Goal: Task Accomplishment & Management: Complete application form

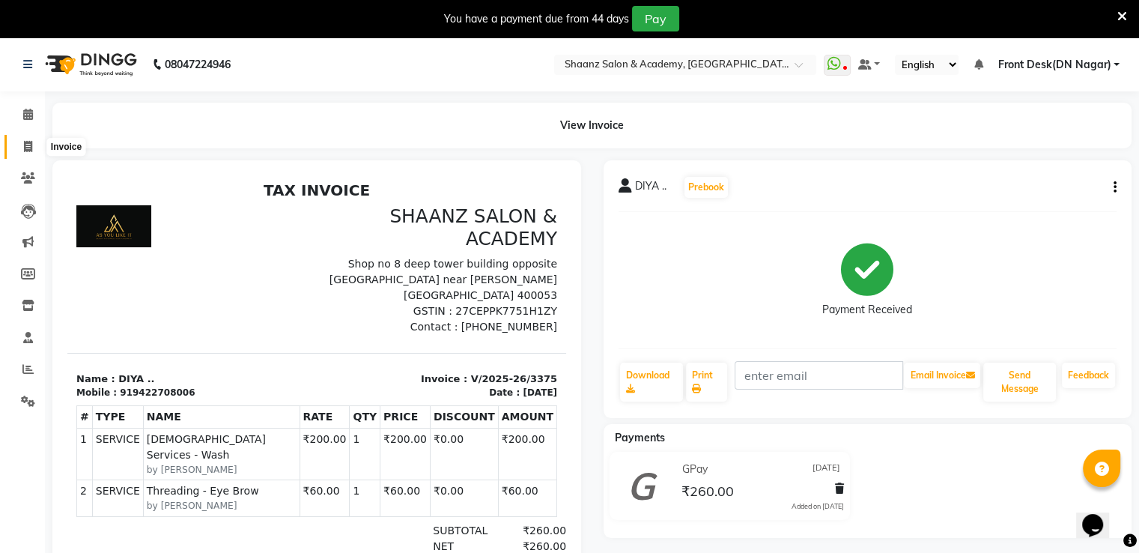
click at [30, 151] on icon at bounding box center [28, 146] width 8 height 11
select select "6360"
select select "service"
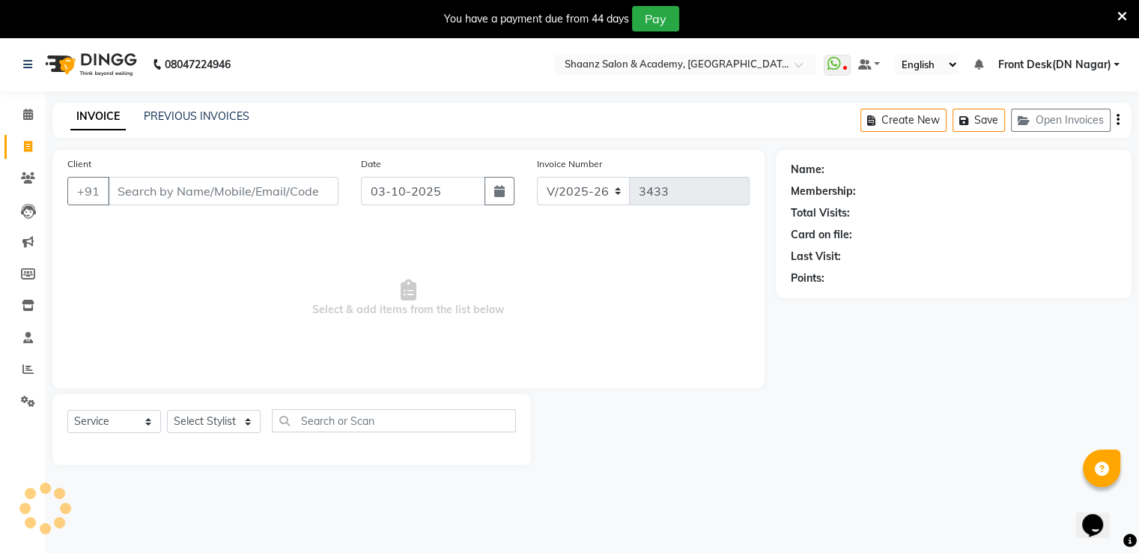
scroll to position [37, 0]
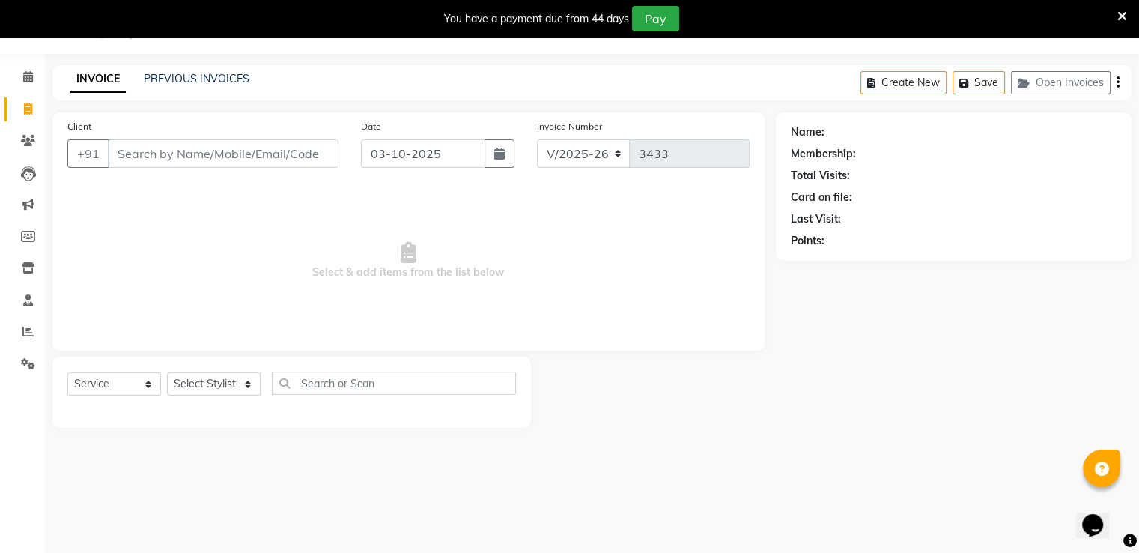
click at [139, 149] on input "Client" at bounding box center [223, 153] width 231 height 28
click at [145, 157] on input "Client" at bounding box center [223, 153] width 231 height 28
drag, startPoint x: 145, startPoint y: 157, endPoint x: 178, endPoint y: 158, distance: 32.2
click at [178, 158] on input "Client" at bounding box center [223, 153] width 231 height 28
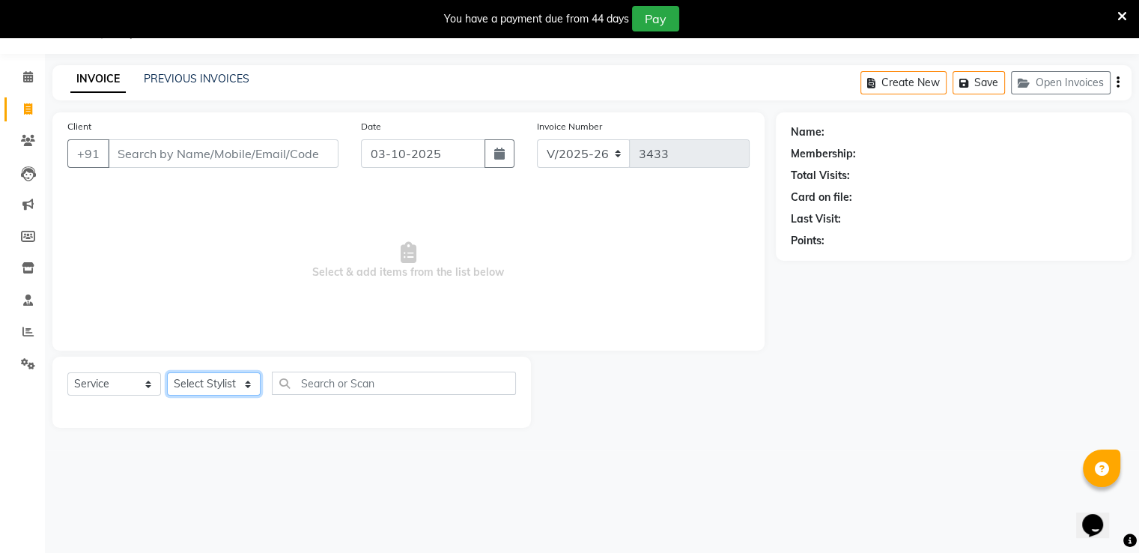
click at [202, 381] on select "Select Stylist [PERSON_NAME] [PERSON_NAME] dc Front Desk(DN Nagar) mehek MUSKAN…" at bounding box center [214, 383] width 94 height 23
select select "88016"
click at [167, 373] on select "Select Stylist [PERSON_NAME] [PERSON_NAME] dc Front Desk(DN Nagar) mehek MUSKAN…" at bounding box center [214, 383] width 94 height 23
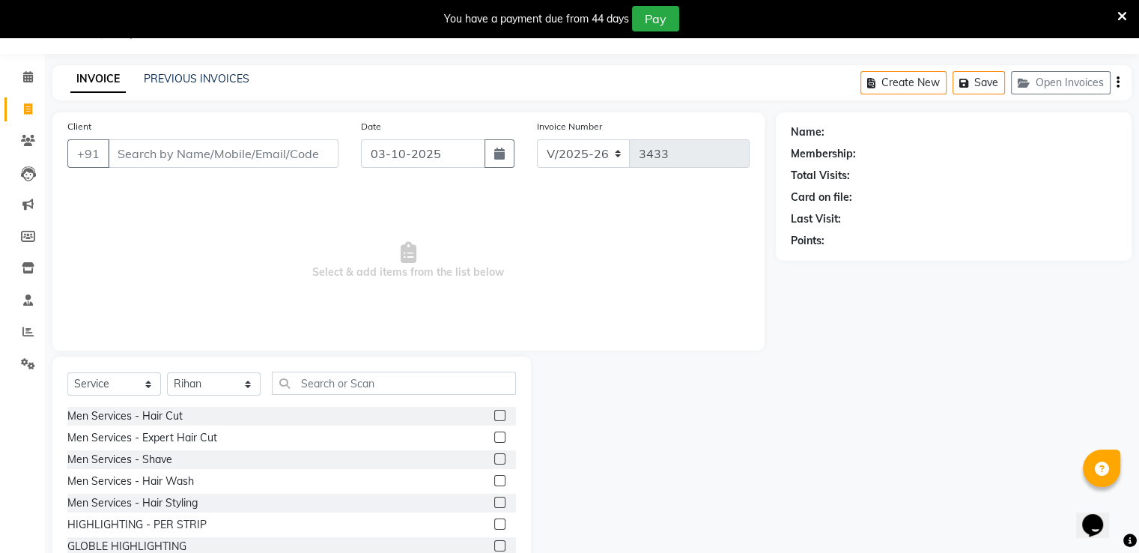
click at [494, 414] on label at bounding box center [499, 415] width 11 height 11
click at [494, 414] on input "checkbox" at bounding box center [499, 416] width 10 height 10
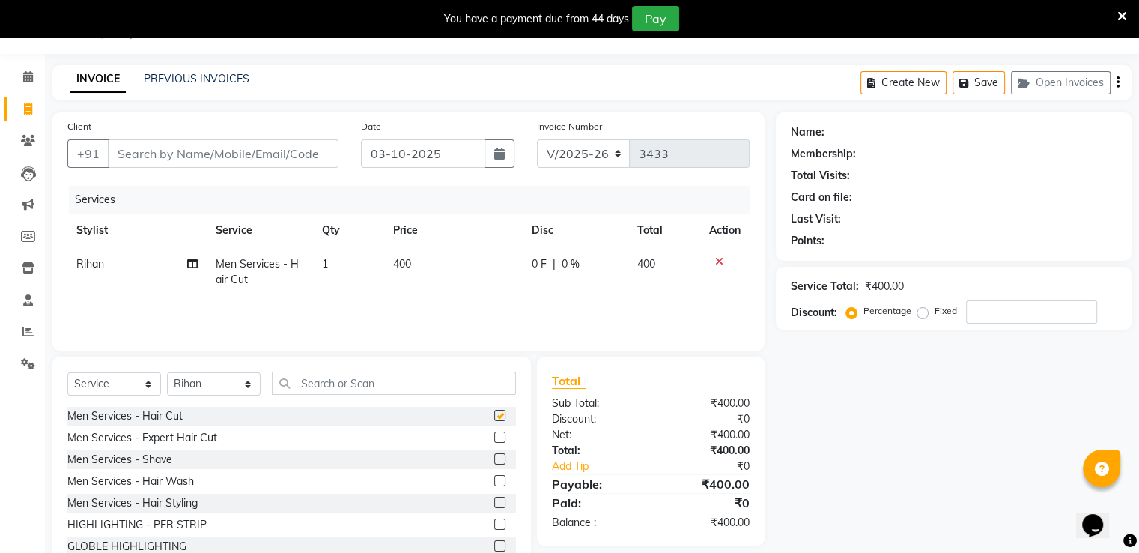
checkbox input "false"
click at [369, 383] on input "text" at bounding box center [394, 383] width 244 height 23
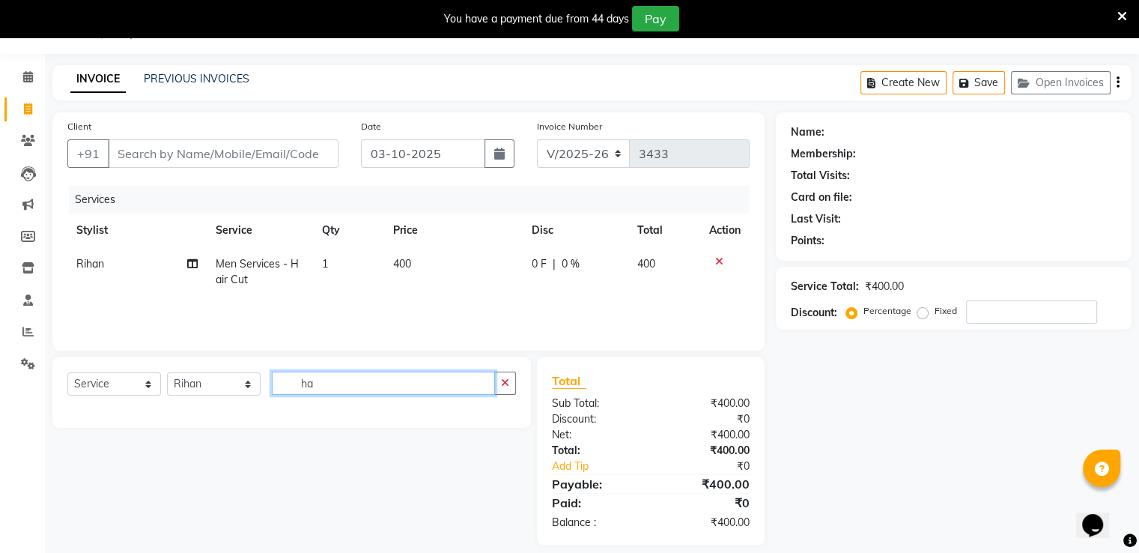
type input "h"
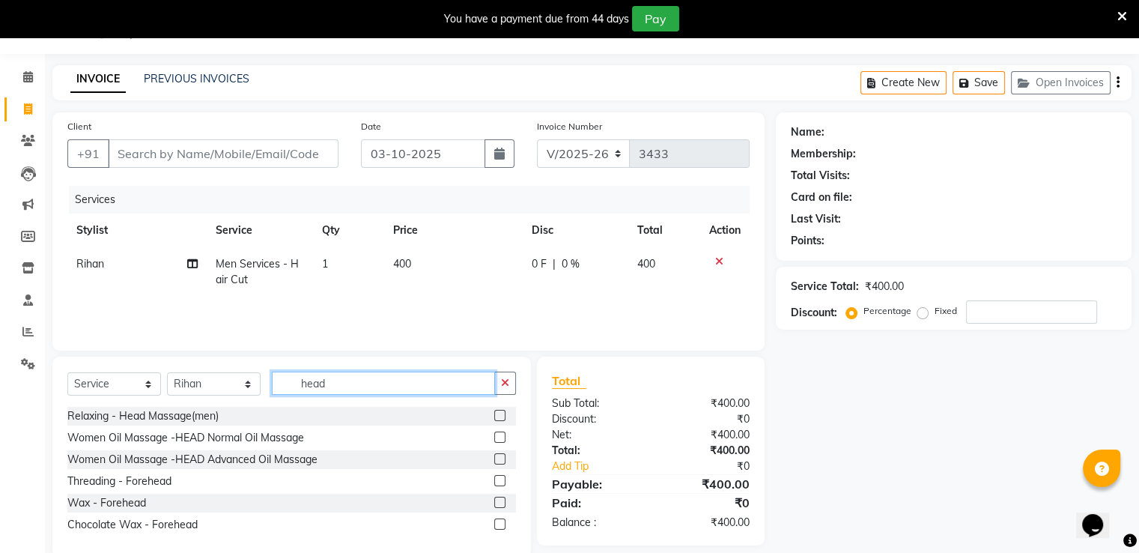
type input "head"
click at [500, 436] on label at bounding box center [499, 437] width 11 height 11
click at [500, 436] on input "checkbox" at bounding box center [499, 438] width 10 height 10
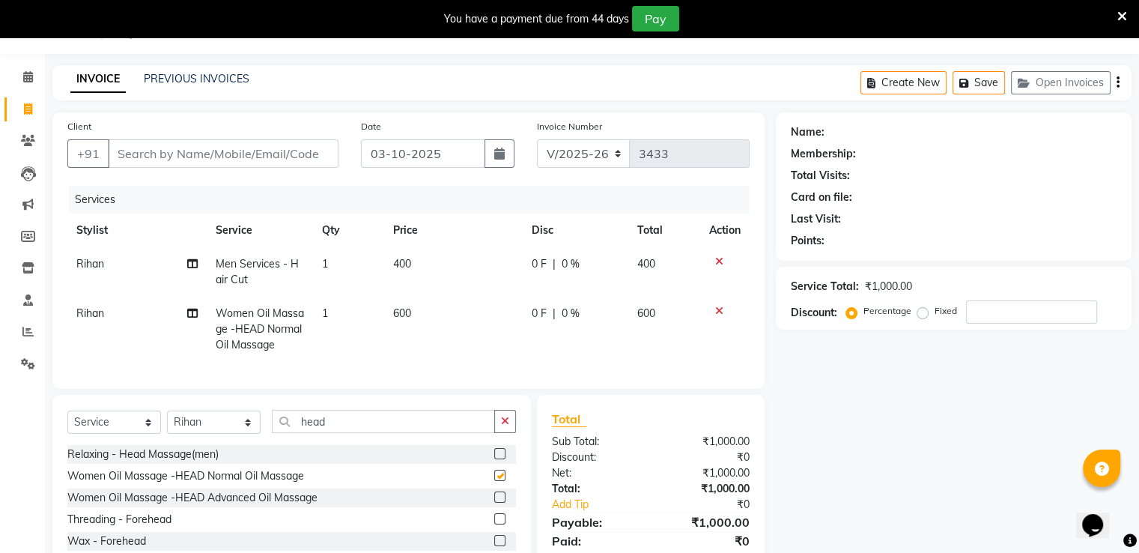
checkbox input "false"
click at [525, 289] on td "0 F | 0 %" at bounding box center [576, 271] width 106 height 49
select select "88016"
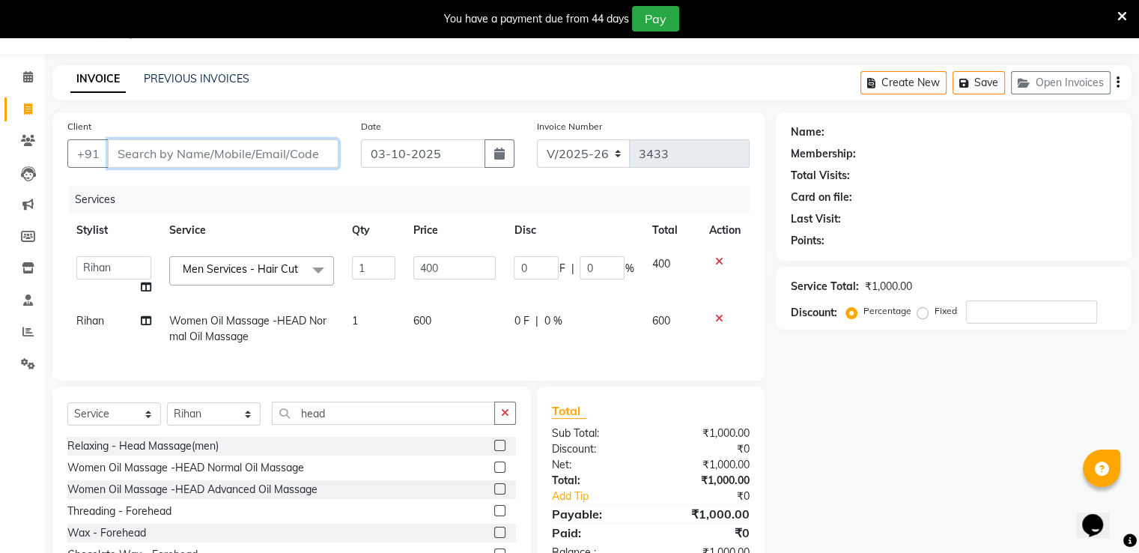
click at [153, 161] on input "Client" at bounding box center [223, 153] width 231 height 28
click at [247, 320] on span "Women Oil Massage -HEAD Normal Oil Massage" at bounding box center [247, 328] width 157 height 29
select select "88016"
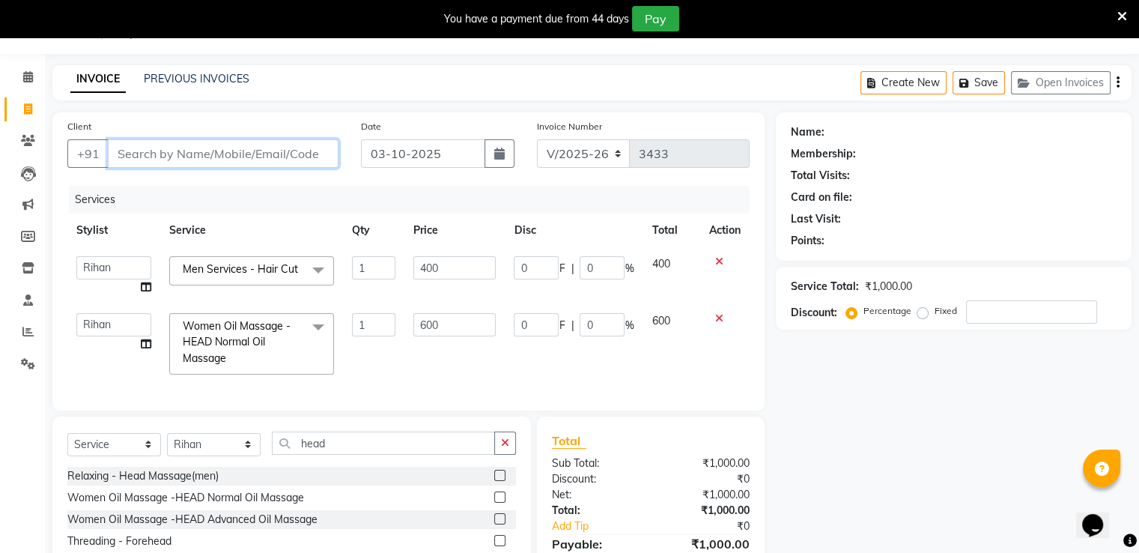
click at [184, 150] on input "Client" at bounding box center [223, 153] width 231 height 28
type input "6"
type input "0"
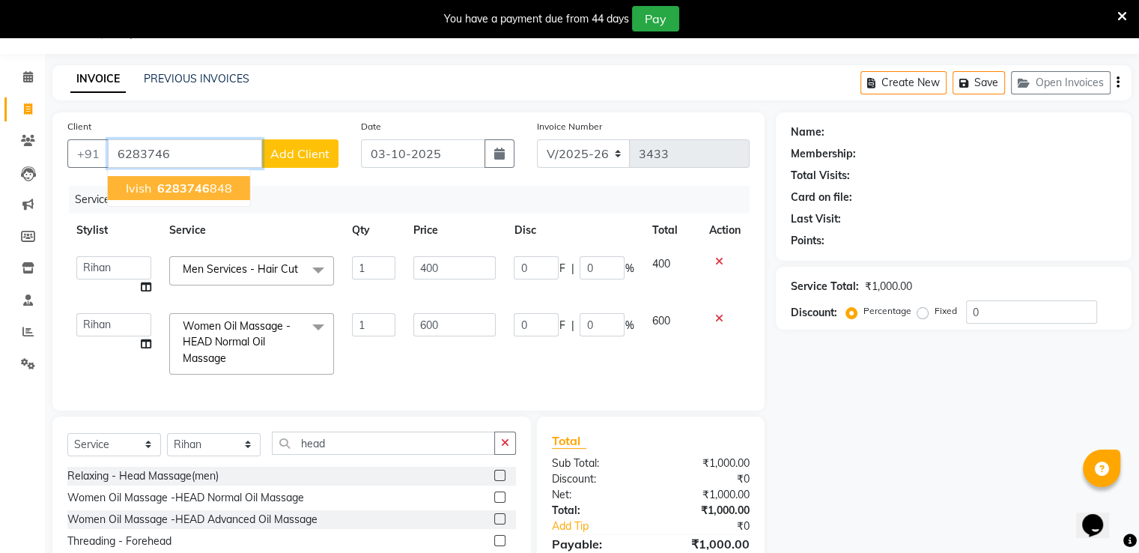
click at [192, 191] on span "6283746" at bounding box center [183, 188] width 52 height 15
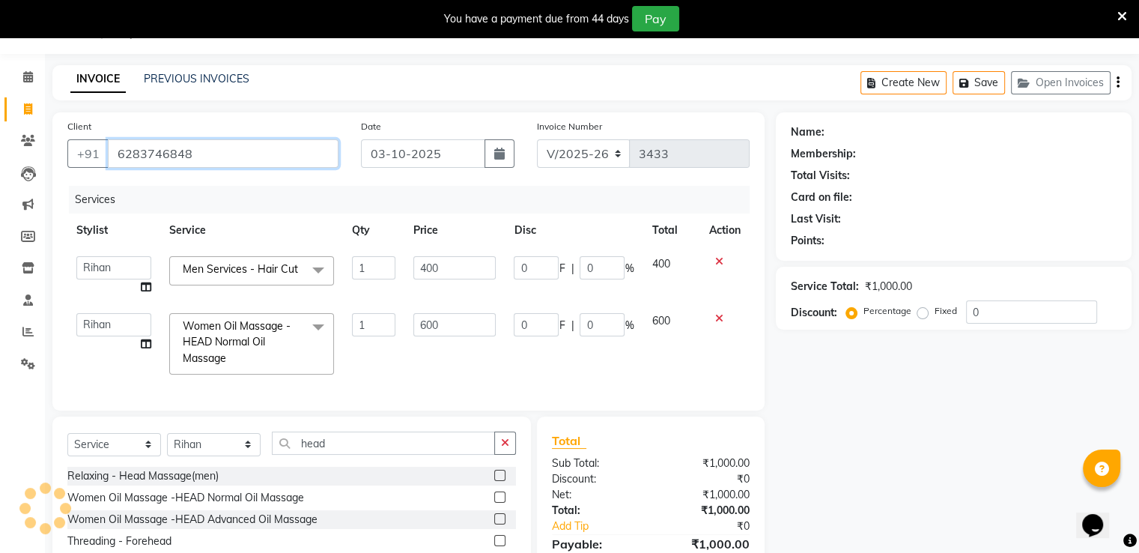
type input "6283746848"
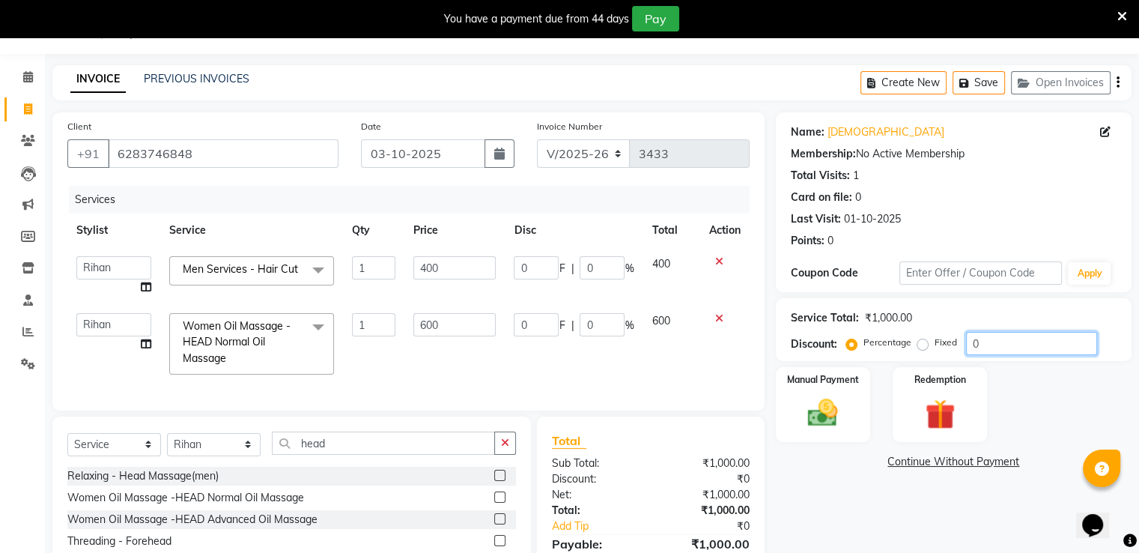
click at [996, 342] on input "0" at bounding box center [1031, 343] width 131 height 23
type input "05"
type input "20"
type input "5"
type input "30"
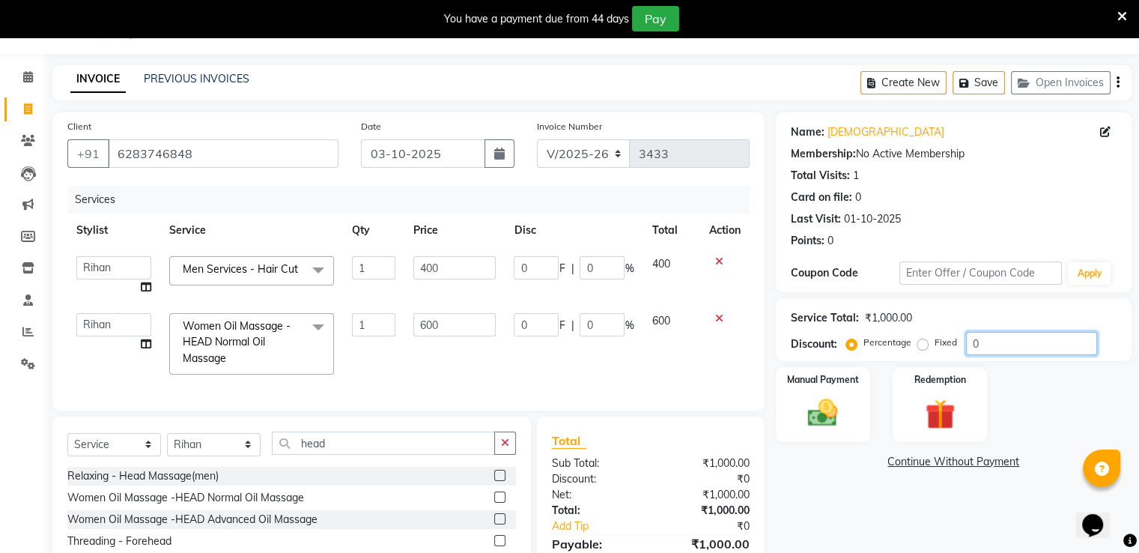
type input "5"
type input "050"
type input "200"
type input "50"
type input "300"
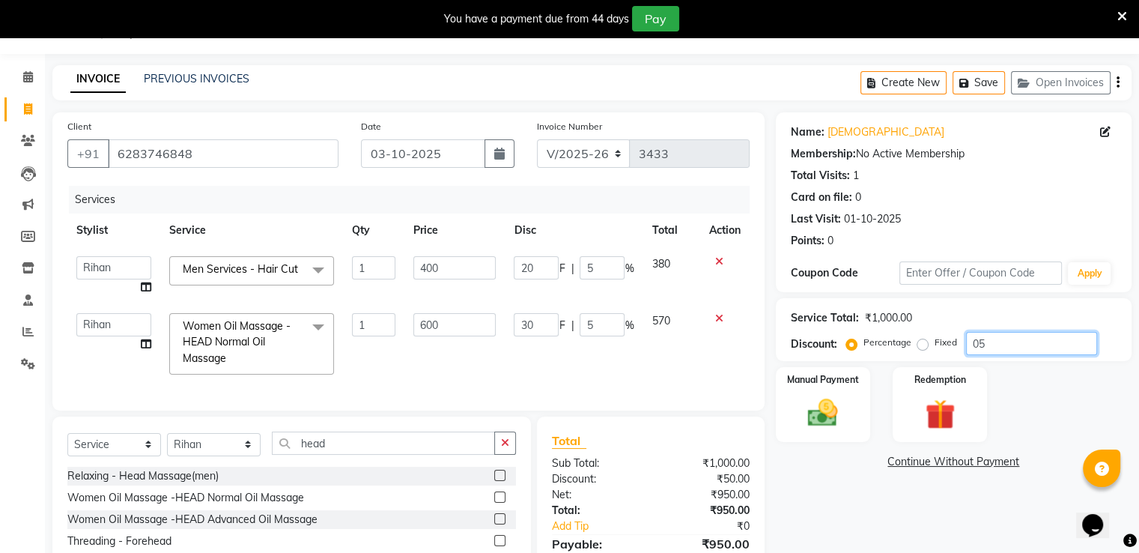
type input "50"
type input "050"
click at [655, 357] on td "300" at bounding box center [671, 343] width 57 height 79
click at [804, 410] on img at bounding box center [823, 414] width 50 height 36
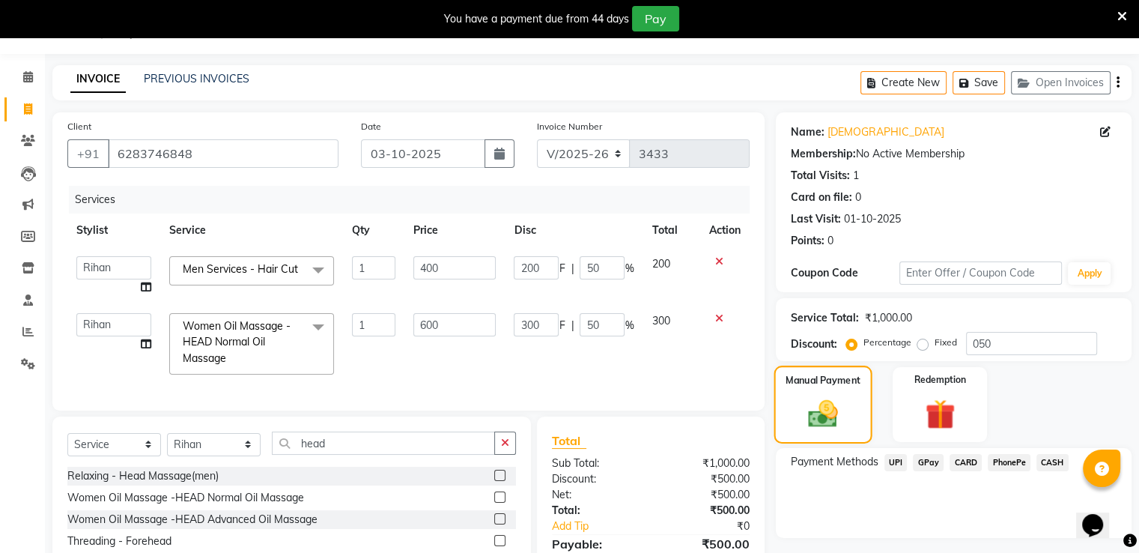
click at [804, 410] on img at bounding box center [823, 414] width 48 height 34
click at [971, 464] on span "CARD" at bounding box center [966, 462] width 32 height 17
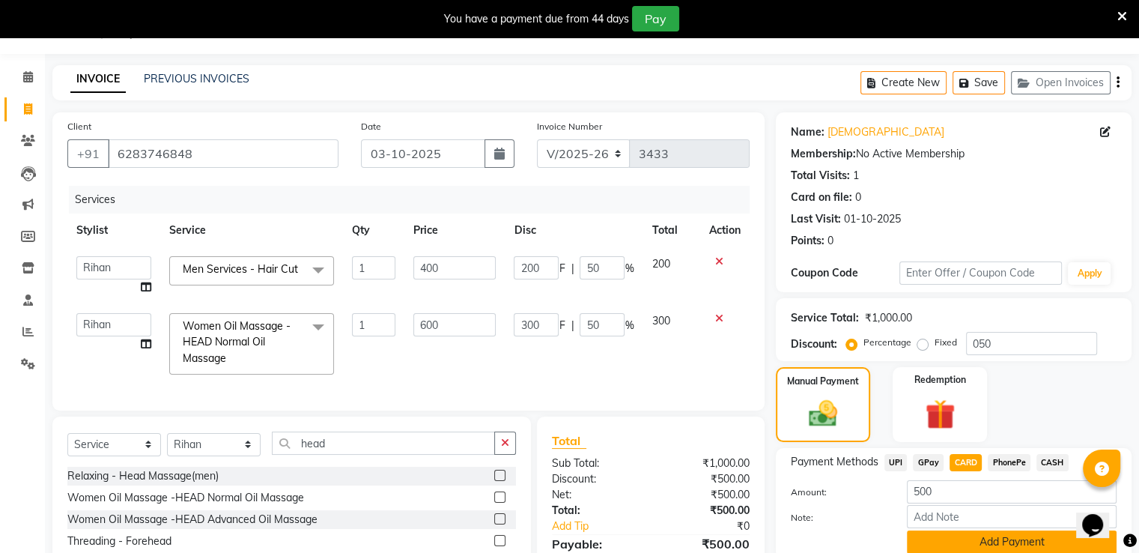
click at [948, 543] on button "Add Payment" at bounding box center [1012, 541] width 210 height 23
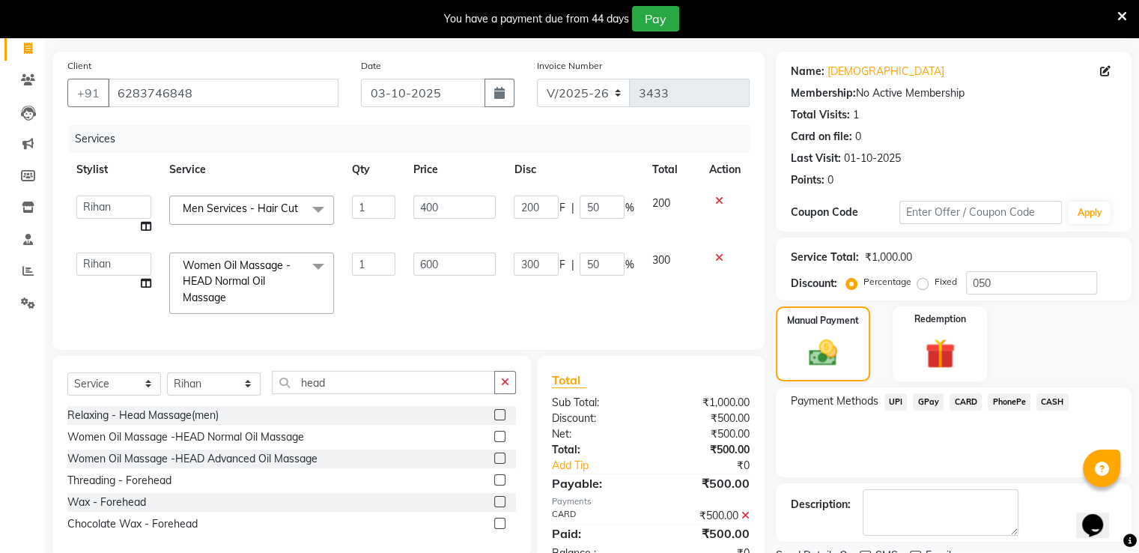
scroll to position [159, 0]
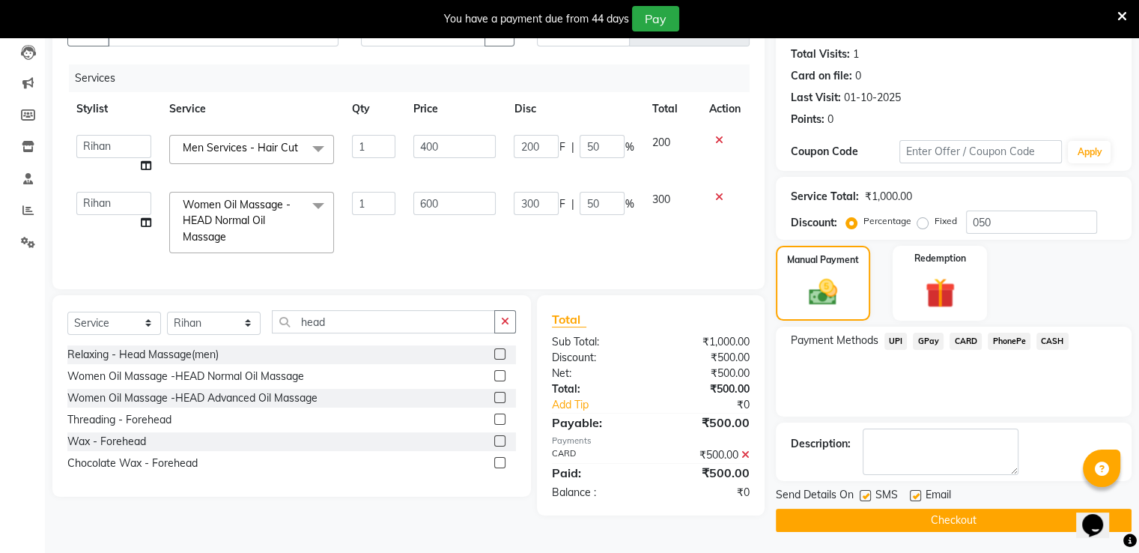
click at [865, 494] on label at bounding box center [865, 495] width 11 height 11
click at [865, 494] on input "checkbox" at bounding box center [865, 496] width 10 height 10
checkbox input "false"
click at [865, 510] on button "Checkout" at bounding box center [954, 520] width 356 height 23
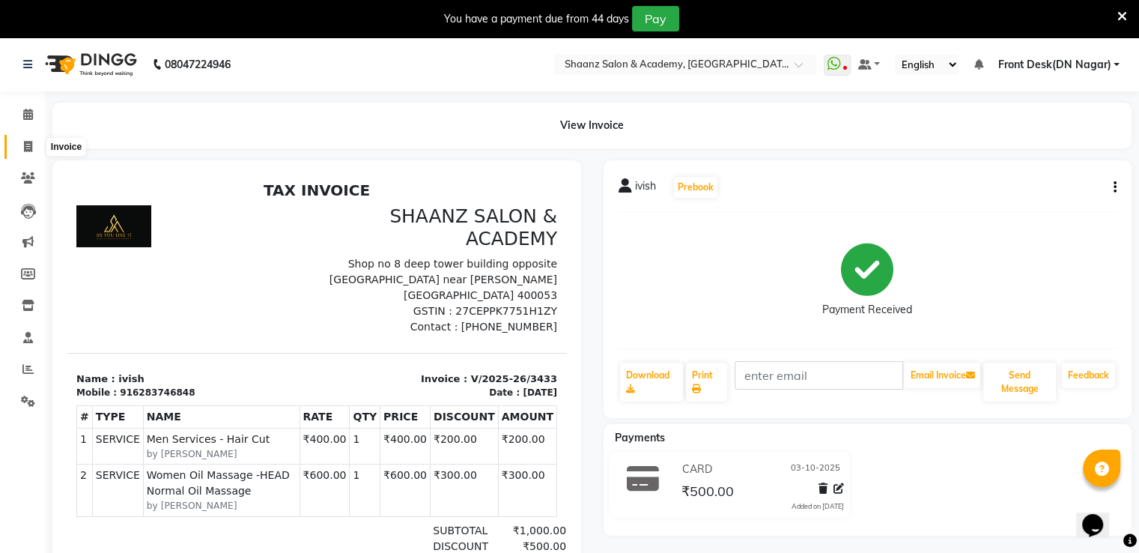
click at [24, 143] on icon at bounding box center [28, 146] width 8 height 11
select select "service"
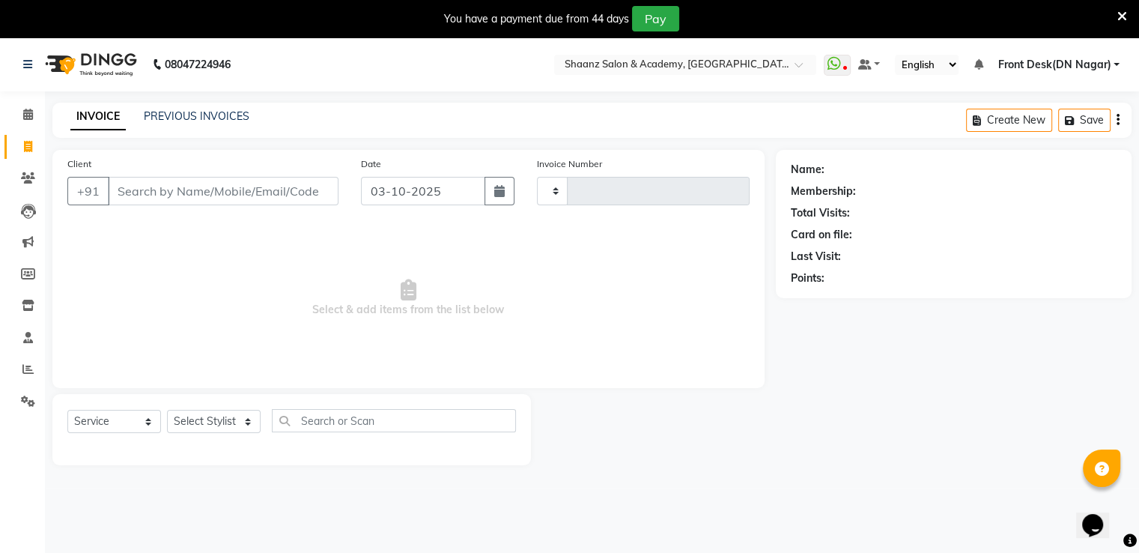
type input "3434"
select select "6360"
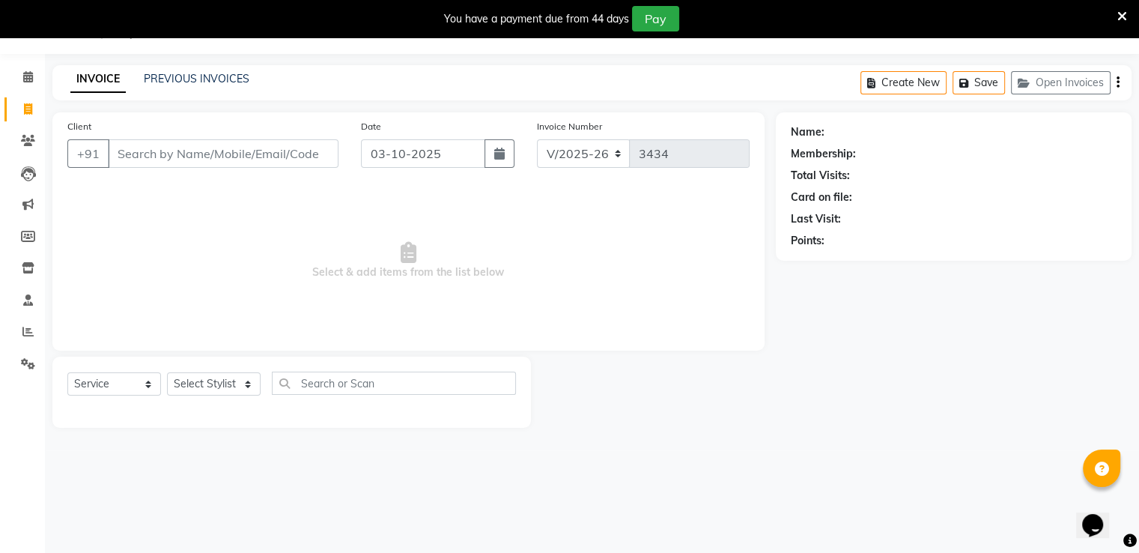
click at [114, 148] on input "Client" at bounding box center [223, 153] width 231 height 28
click at [127, 152] on input "Client" at bounding box center [223, 153] width 231 height 28
type input "66"
